Goal: Task Accomplishment & Management: Complete application form

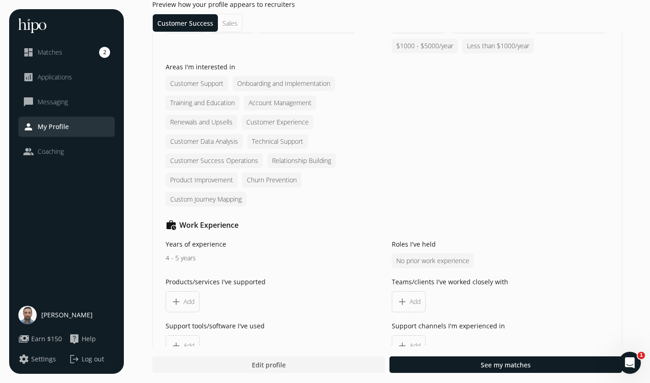
scroll to position [761, 0]
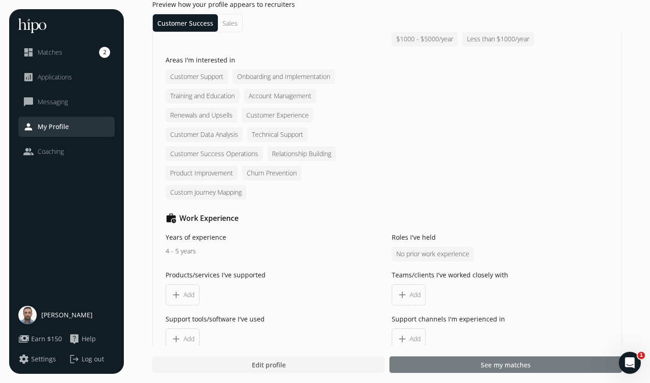
click at [562, 367] on div at bounding box center [506, 364] width 233 height 17
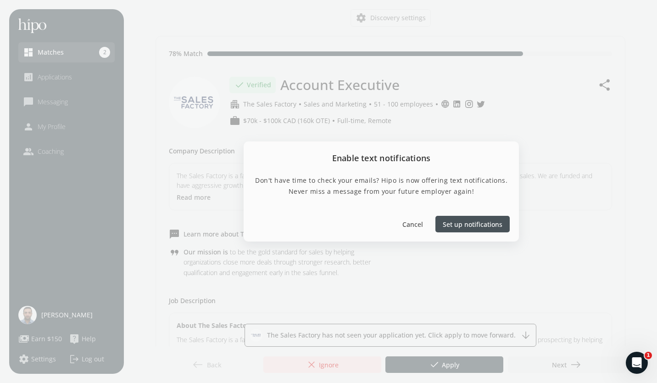
click at [461, 221] on span "Set up notifications" at bounding box center [473, 224] width 60 height 10
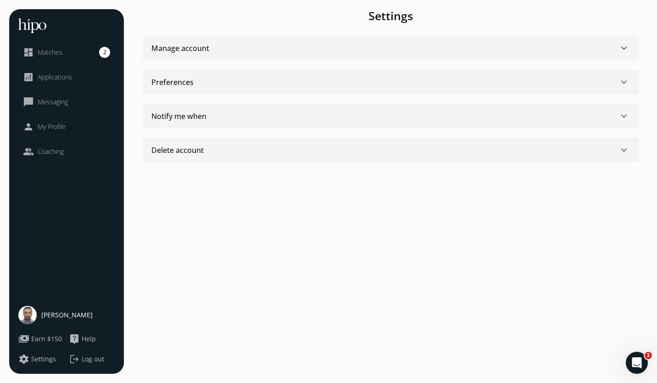
click at [354, 43] on div "Manage account keyboard_arrow_down" at bounding box center [390, 48] width 478 height 11
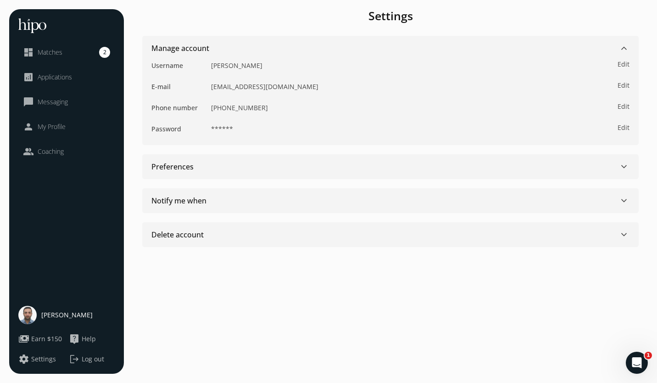
click at [354, 43] on div "Manage account keyboard_arrow_down" at bounding box center [390, 48] width 478 height 11
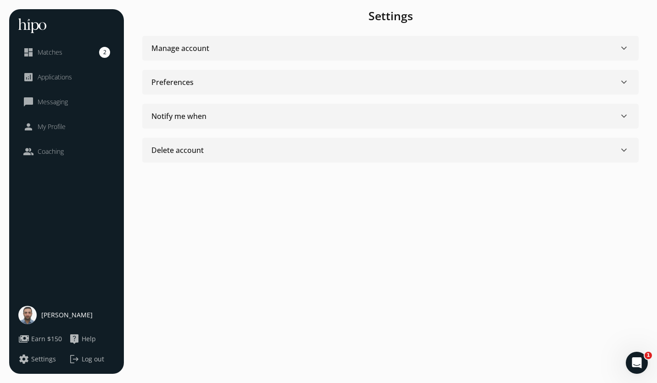
click at [352, 83] on div "Preferences keyboard_arrow_down" at bounding box center [390, 82] width 478 height 11
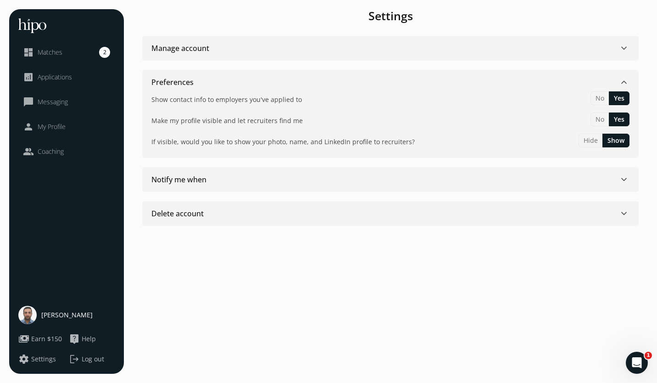
click at [352, 83] on div "Preferences keyboard_arrow_down" at bounding box center [390, 82] width 478 height 11
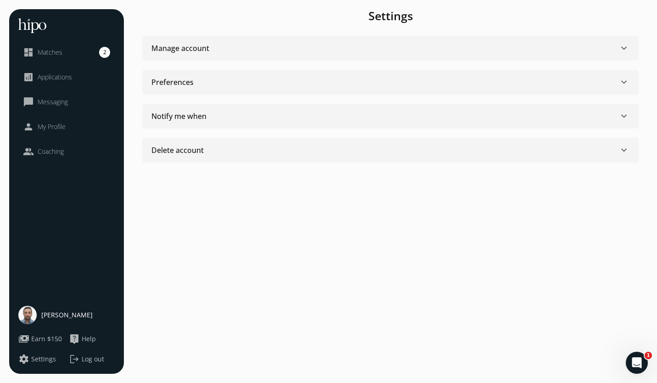
click at [329, 113] on div "Notify me when keyboard_arrow_down" at bounding box center [390, 116] width 478 height 11
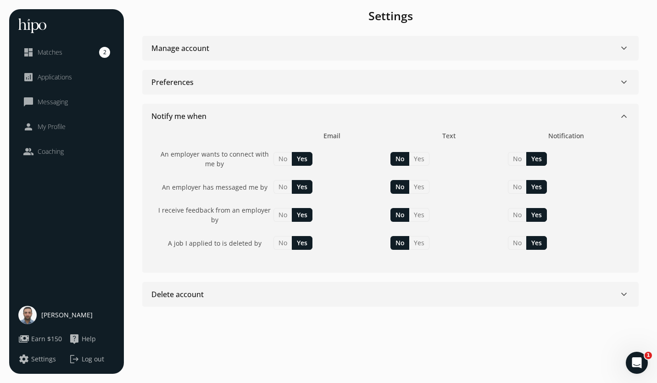
click at [329, 282] on section "Notify me when keyboard_arrow_down Email Text Notification An employer wants to…" at bounding box center [390, 294] width 496 height 25
click at [64, 57] on link "dashboard Matches 2" at bounding box center [66, 52] width 87 height 11
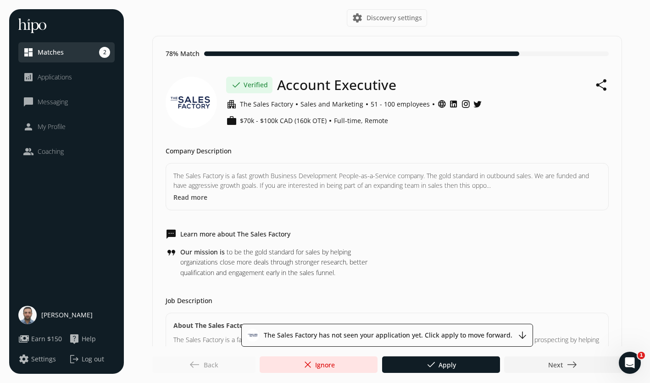
click at [188, 195] on button "Read more" at bounding box center [190, 197] width 34 height 10
click at [193, 195] on button "Read less" at bounding box center [187, 197] width 29 height 10
click at [193, 195] on button "Read more" at bounding box center [190, 197] width 34 height 10
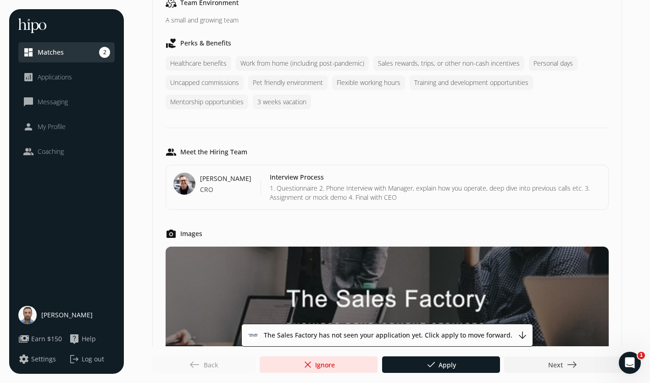
scroll to position [720, 0]
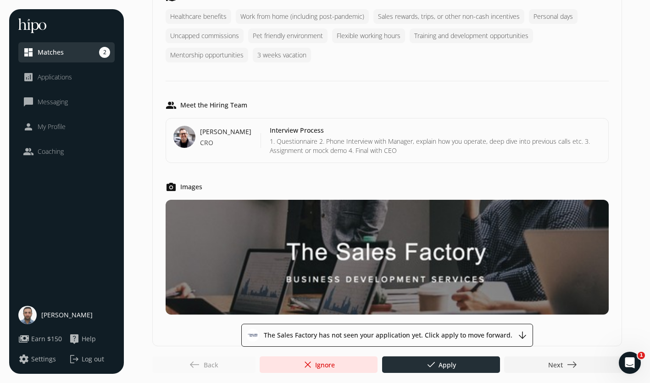
click at [451, 364] on span "done Apply" at bounding box center [441, 364] width 30 height 11
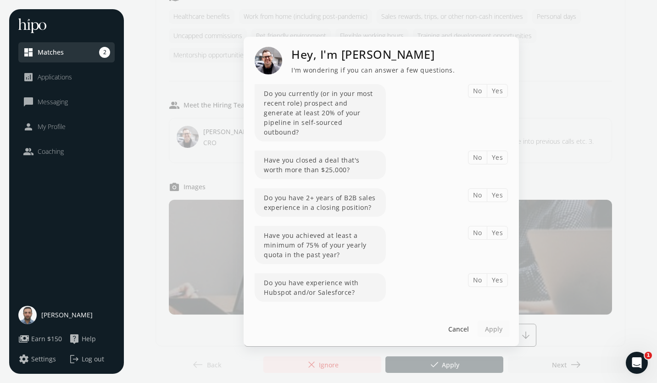
click at [499, 98] on button "Yes" at bounding box center [498, 91] width 22 height 14
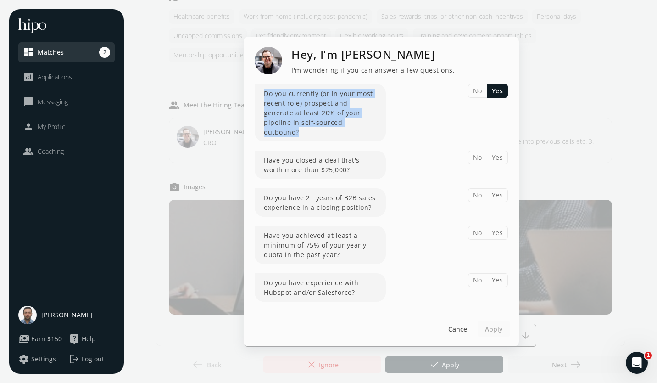
drag, startPoint x: 265, startPoint y: 98, endPoint x: 340, endPoint y: 128, distance: 80.9
click at [340, 128] on div "Do you currently (or in your most recent role) prospect and generate at least 2…" at bounding box center [320, 112] width 131 height 57
drag, startPoint x: 340, startPoint y: 128, endPoint x: 330, endPoint y: 127, distance: 9.7
copy div "Do you currently (or in your most recent role) prospect and generate at least 2…"
click at [494, 155] on button "Yes" at bounding box center [498, 158] width 22 height 14
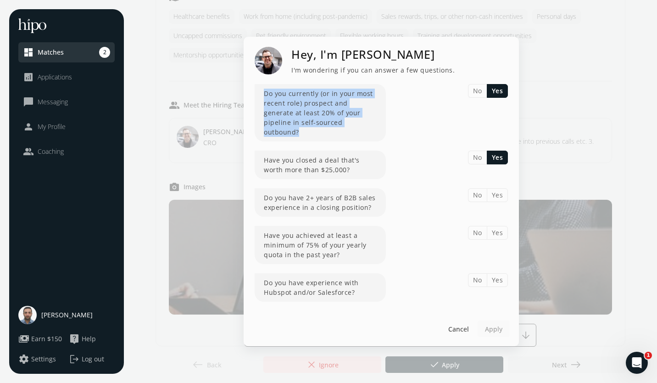
click at [495, 189] on button "Yes" at bounding box center [498, 195] width 22 height 14
click at [493, 228] on button "Yes" at bounding box center [498, 233] width 22 height 14
click at [496, 275] on button "Yes" at bounding box center [498, 280] width 22 height 14
click at [501, 324] on span "Apply" at bounding box center [493, 329] width 17 height 10
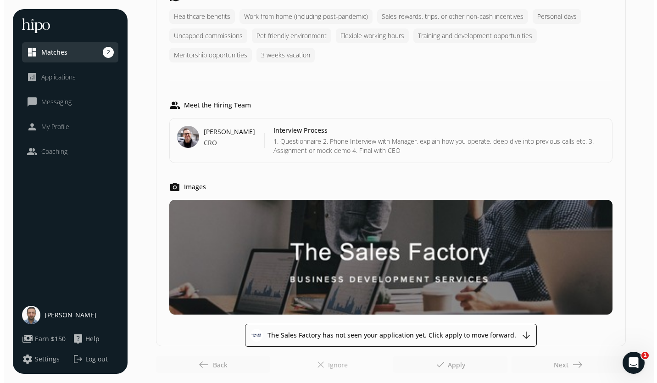
scroll to position [0, 0]
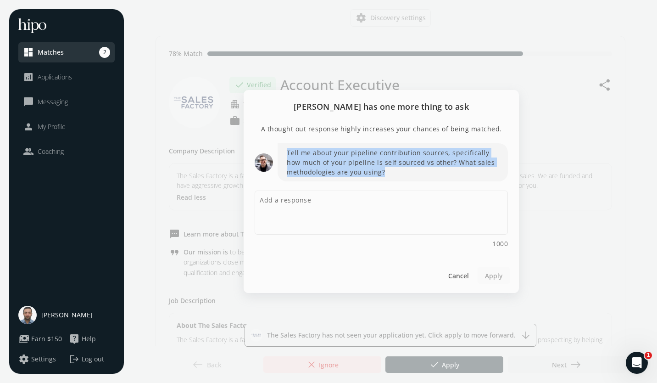
drag, startPoint x: 286, startPoint y: 151, endPoint x: 388, endPoint y: 173, distance: 103.8
click at [388, 173] on p "Tell me about your pipeline contribution sources, specifically how much of your…" at bounding box center [393, 162] width 230 height 38
drag, startPoint x: 388, startPoint y: 173, endPoint x: 367, endPoint y: 167, distance: 21.4
copy p "Tell me about your pipeline contribution sources, specifically how much of your…"
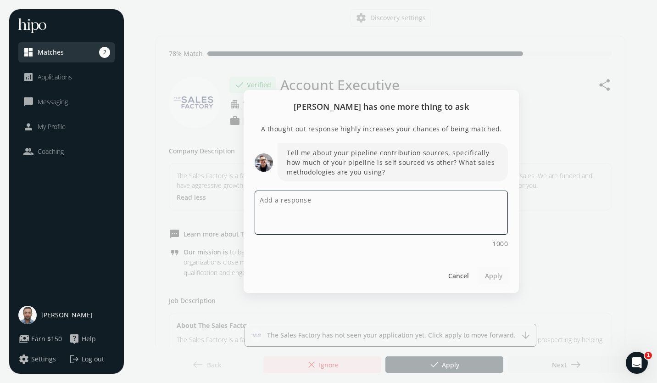
click at [363, 222] on textarea at bounding box center [381, 212] width 253 height 44
click at [417, 225] on textarea at bounding box center [381, 212] width 253 height 44
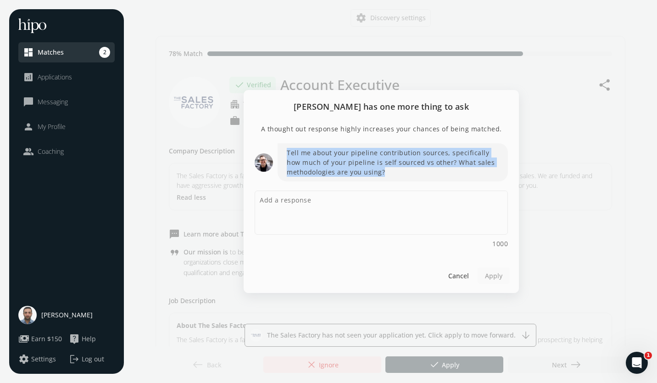
drag, startPoint x: 286, startPoint y: 152, endPoint x: 385, endPoint y: 177, distance: 101.8
click at [385, 177] on p "Tell me about your pipeline contribution sources, specifically how much of your…" at bounding box center [393, 162] width 230 height 38
drag, startPoint x: 385, startPoint y: 177, endPoint x: 374, endPoint y: 170, distance: 12.5
copy p "Tell me about your pipeline contribution sources, specifically how much of your…"
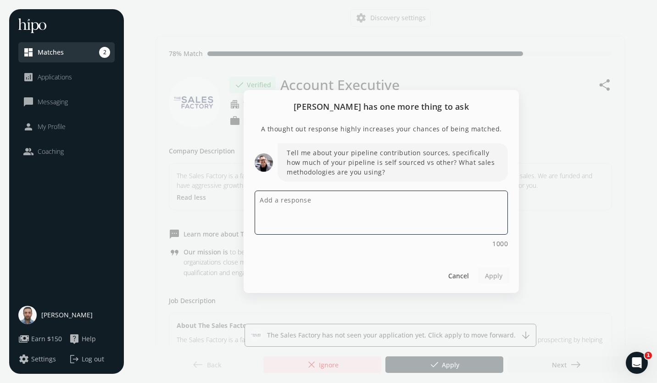
click at [337, 212] on textarea at bounding box center [381, 212] width 253 height 44
paste textarea "In my role at [PERSON_NAME], I consistently contributed to my pipeline through …"
type textarea "In my role at [PERSON_NAME], I consistently contributed to my pipeline through …"
click at [391, 208] on textarea at bounding box center [381, 212] width 253 height 44
paste textarea "In my role at [PERSON_NAME], I consistently contributed to my pipeline through …"
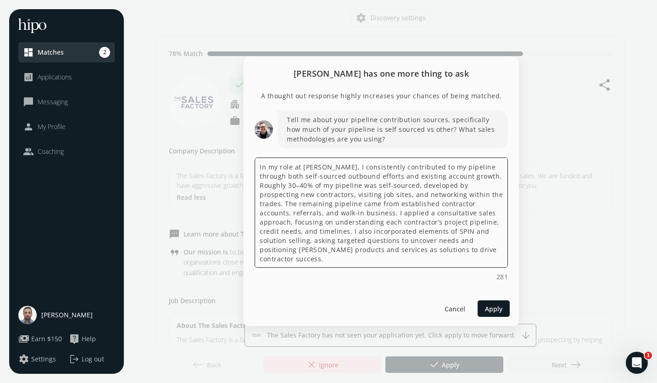
drag, startPoint x: 357, startPoint y: 170, endPoint x: 293, endPoint y: 171, distance: 64.2
click at [293, 171] on textarea "In my role at [PERSON_NAME], I consistently contributed to my pipeline through …" at bounding box center [381, 212] width 253 height 110
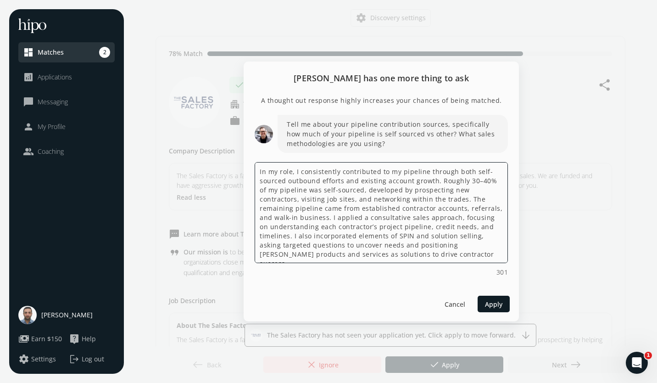
click at [280, 172] on textarea "In my role, I consistently contributed to my pipeline through both self-sourced…" at bounding box center [381, 212] width 253 height 101
drag, startPoint x: 297, startPoint y: 182, endPoint x: 261, endPoint y: 180, distance: 36.7
click at [261, 180] on textarea "In my current role, I consistently contributed to my pipeline through both self…" at bounding box center [381, 212] width 253 height 101
click at [382, 223] on textarea "In my current role, I consistently contributed to my pipeline through both in-t…" at bounding box center [381, 212] width 253 height 101
click at [378, 209] on textarea "In my current role, I consistently contributed to my pipeline through both in-t…" at bounding box center [381, 212] width 253 height 101
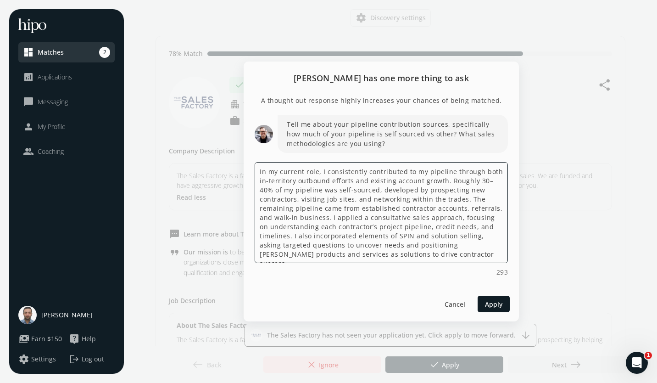
click at [461, 200] on textarea "In my current role, I consistently contributed to my pipeline through both in-t…" at bounding box center [381, 212] width 253 height 101
click at [353, 202] on textarea "In my current role, I consistently contributed to my pipeline through both in-t…" at bounding box center [381, 212] width 253 height 101
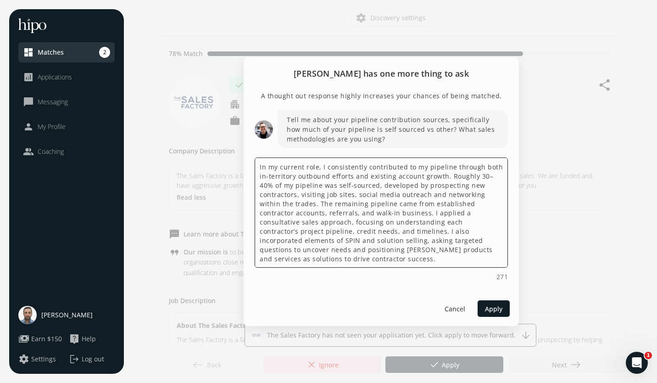
scroll to position [1, 0]
drag, startPoint x: 315, startPoint y: 240, endPoint x: 261, endPoint y: 238, distance: 53.7
click at [261, 238] on textarea "In my current role, I consistently contributed to my pipeline through both in-t…" at bounding box center [381, 212] width 253 height 110
click at [315, 242] on textarea "In my current role, I consistently contributed to my pipeline through both in-t…" at bounding box center [381, 212] width 253 height 110
click at [402, 243] on textarea "In my current role, I consistently contributed to my pipeline through both in-t…" at bounding box center [381, 212] width 253 height 110
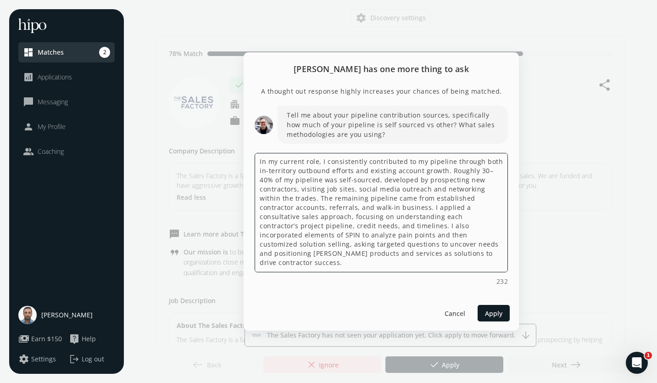
type textarea "In my current role, I consistently contributed to my pipeline through both in-t…"
click at [478, 246] on textarea "In my current role, I consistently contributed to my pipeline through both in-t…" at bounding box center [381, 212] width 253 height 119
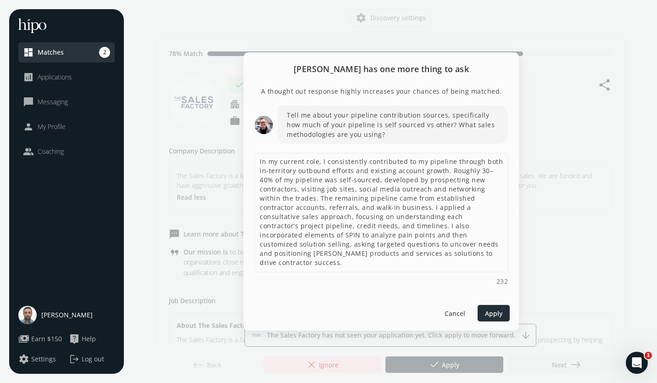
click at [494, 314] on span "Apply" at bounding box center [493, 313] width 17 height 10
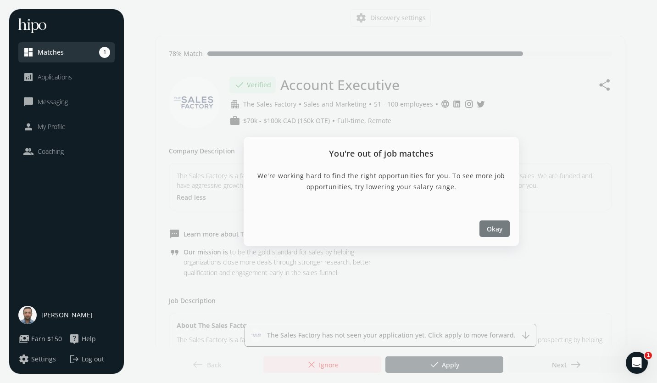
click at [502, 226] on span "Okay" at bounding box center [495, 228] width 16 height 10
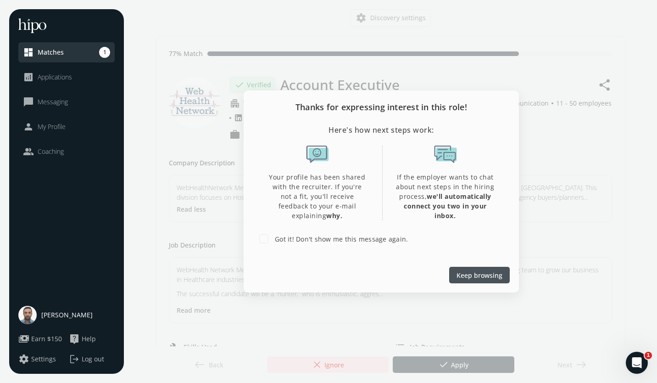
click at [468, 275] on span "Keep browsing" at bounding box center [480, 275] width 46 height 10
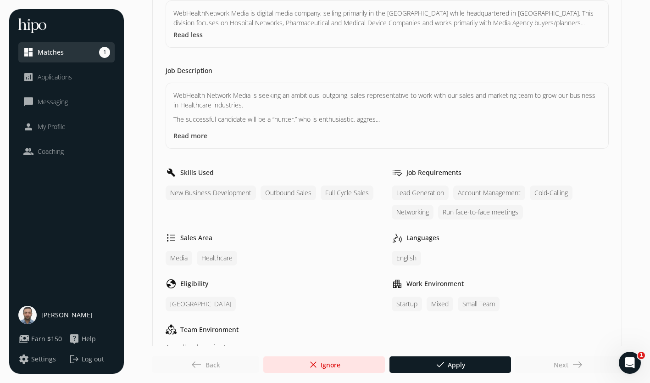
scroll to position [168, 0]
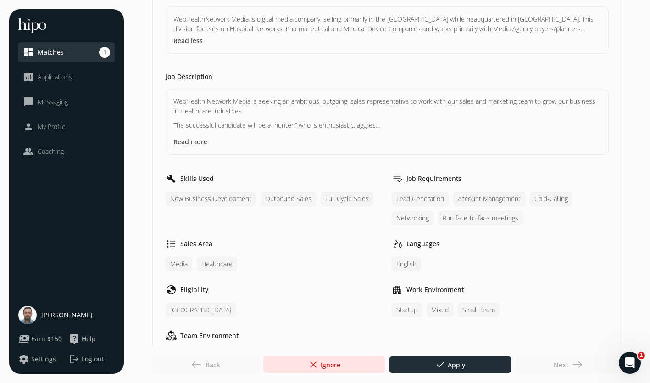
click at [465, 360] on div at bounding box center [451, 364] width 122 height 17
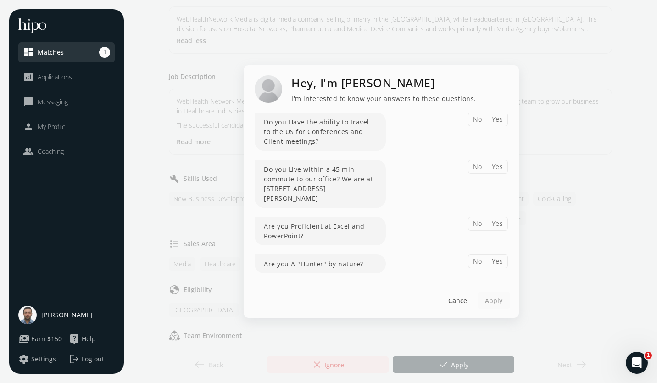
click at [497, 121] on button "Yes" at bounding box center [498, 119] width 22 height 14
click at [500, 168] on button "Yes" at bounding box center [498, 167] width 22 height 14
click at [498, 225] on button "Yes" at bounding box center [498, 224] width 22 height 14
click at [496, 262] on button "Yes" at bounding box center [498, 261] width 22 height 14
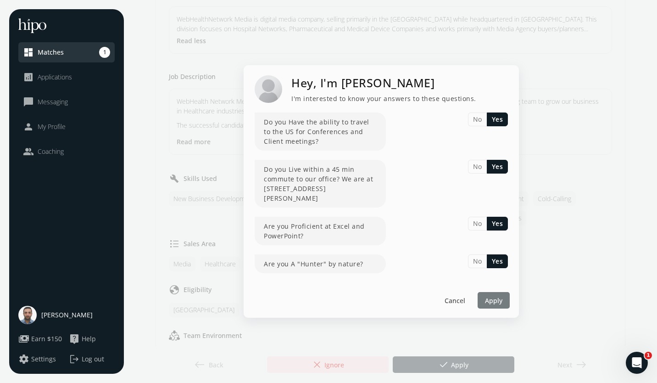
click at [492, 297] on span "Apply" at bounding box center [493, 301] width 17 height 10
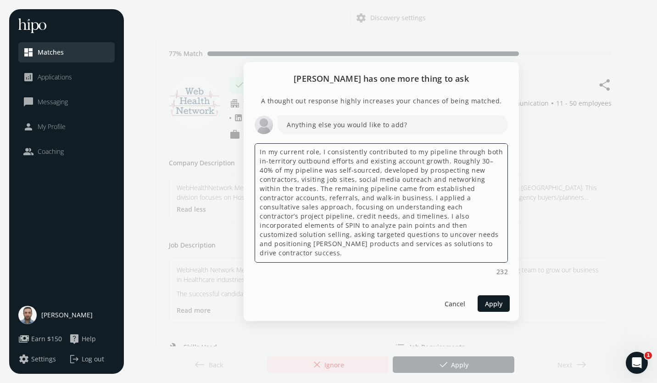
scroll to position [0, 0]
drag, startPoint x: 379, startPoint y: 259, endPoint x: 253, endPoint y: 144, distance: 170.5
click at [253, 144] on div "A thought out response highly increases your chances of being matched. Anything…" at bounding box center [381, 190] width 275 height 190
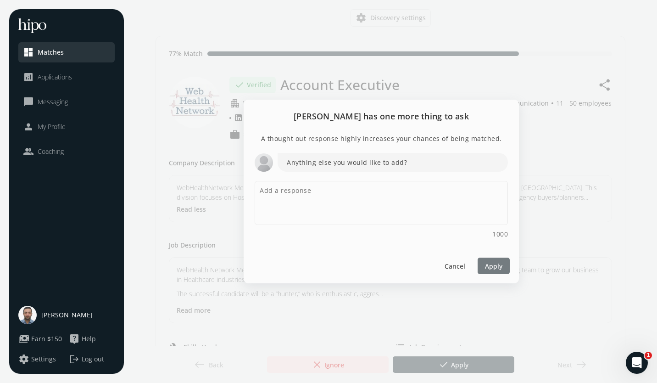
click at [490, 263] on span "Apply" at bounding box center [493, 266] width 17 height 10
